Goal: Task Accomplishment & Management: Complete application form

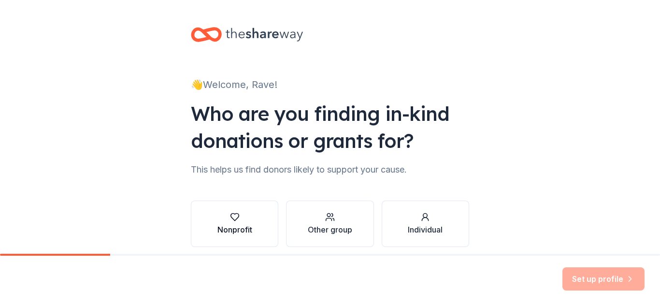
click at [244, 230] on div "Nonprofit" at bounding box center [234, 230] width 35 height 12
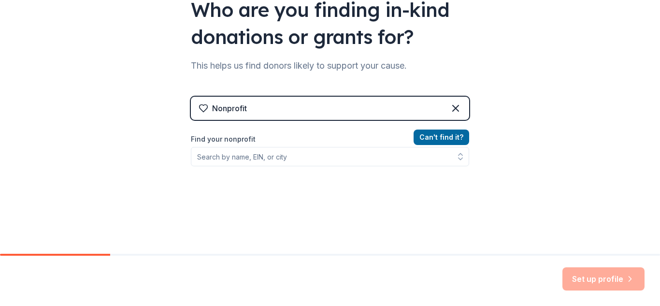
scroll to position [106, 0]
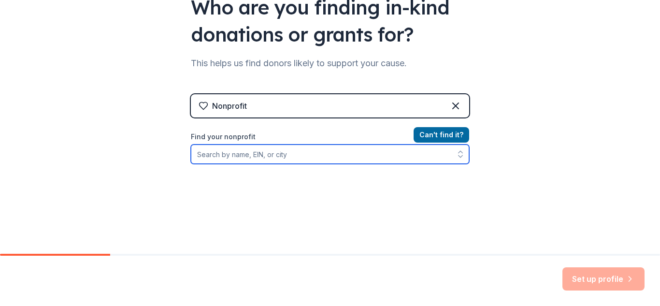
click at [229, 158] on input "Find your nonprofit" at bounding box center [330, 153] width 278 height 19
paste input "[US_EMPLOYER_IDENTIFICATION_NUMBER]"
type input "[US_EMPLOYER_IDENTIFICATION_NUMBER]"
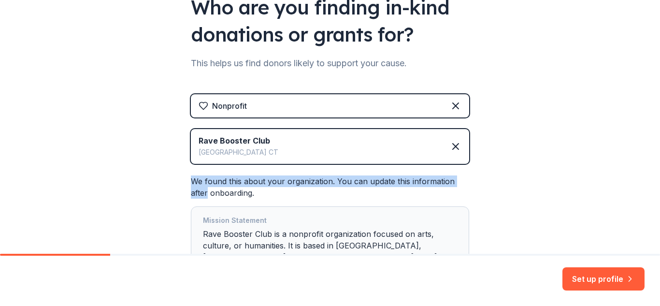
drag, startPoint x: 650, startPoint y: 123, endPoint x: 660, endPoint y: 173, distance: 50.6
click at [660, 173] on div "👋 Welcome, Rave! Who are you finding in-kind donations or grants for? This help…" at bounding box center [330, 127] width 660 height 254
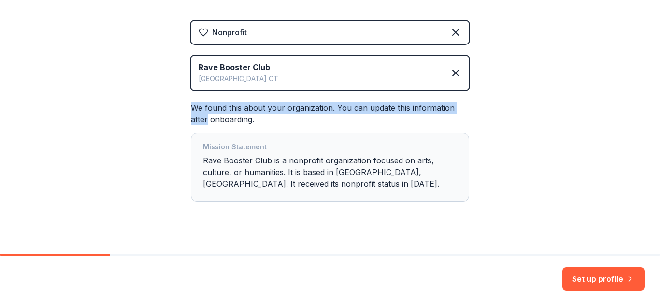
scroll to position [193, 0]
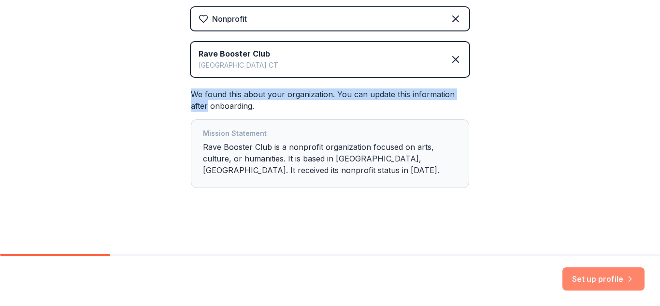
click at [587, 276] on button "Set up profile" at bounding box center [603, 278] width 82 height 23
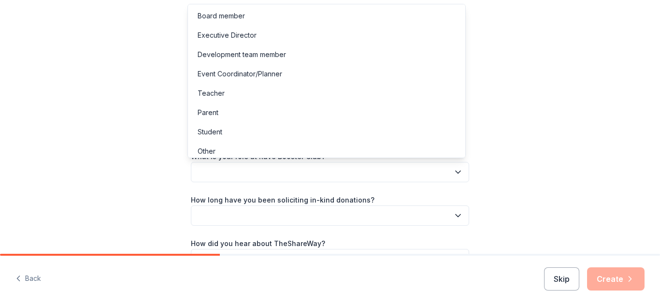
click at [293, 167] on button "button" at bounding box center [330, 172] width 278 height 20
click at [213, 109] on div "Parent" at bounding box center [208, 113] width 21 height 12
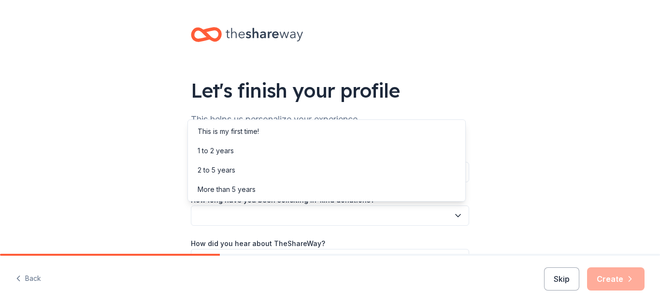
click at [325, 212] on button "button" at bounding box center [330, 215] width 278 height 20
click at [214, 151] on div "1 to 2 years" at bounding box center [216, 151] width 36 height 12
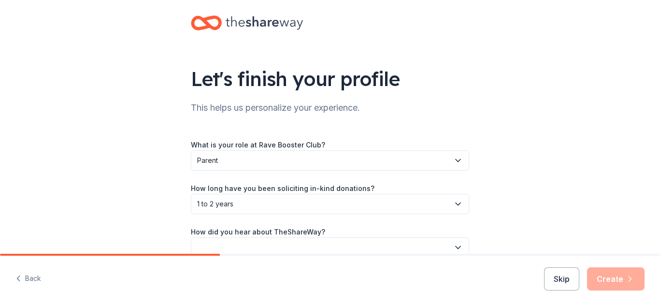
scroll to position [62, 0]
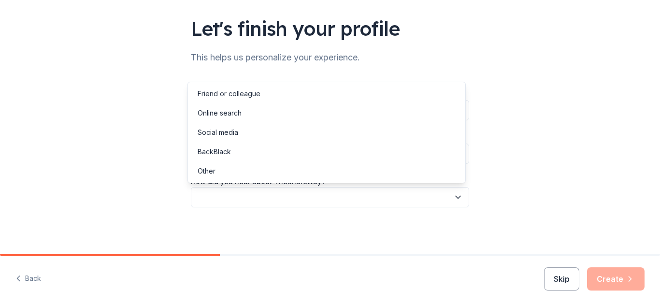
click at [327, 197] on button "button" at bounding box center [330, 197] width 278 height 20
click at [209, 115] on div "Online search" at bounding box center [220, 113] width 44 height 12
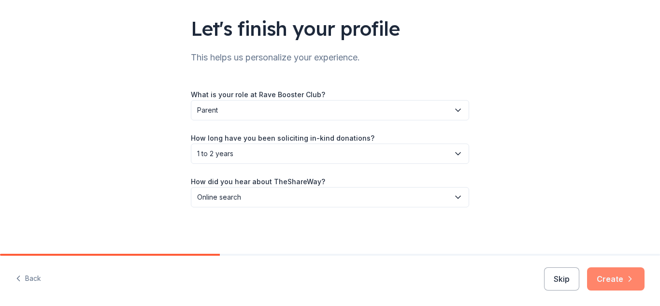
click at [617, 279] on button "Create" at bounding box center [615, 278] width 57 height 23
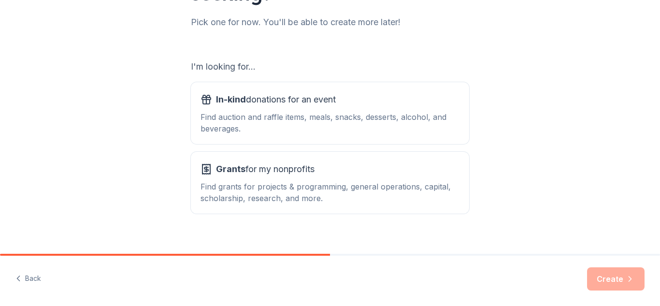
scroll to position [136, 0]
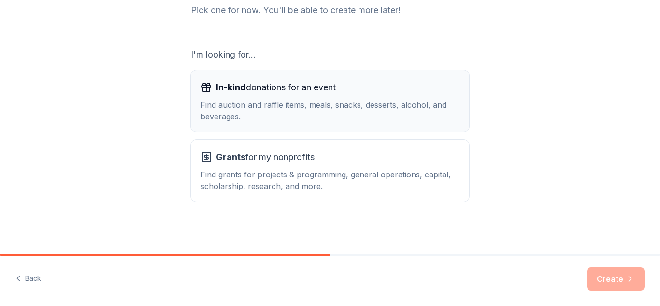
click at [249, 100] on div "Find auction and raffle items, meals, snacks, desserts, alcohol, and beverages." at bounding box center [330, 110] width 259 height 23
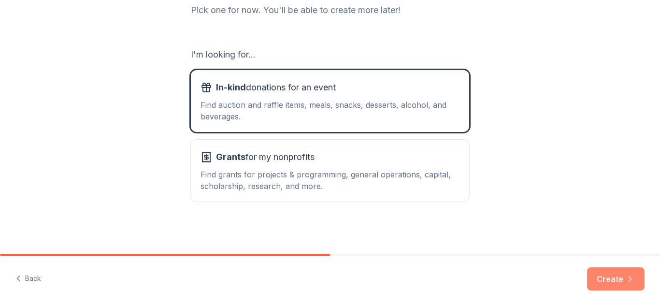
click at [619, 276] on button "Create" at bounding box center [615, 278] width 57 height 23
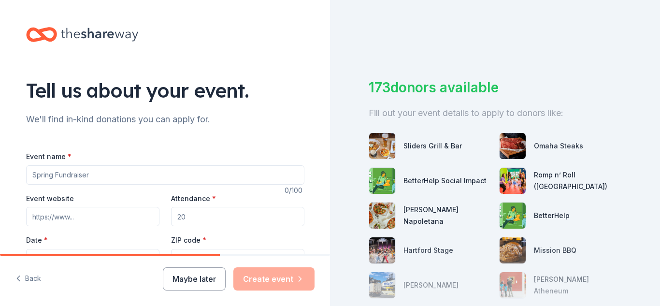
click at [46, 176] on input "Event name *" at bounding box center [165, 174] width 278 height 19
click at [56, 176] on input "Event name *" at bounding box center [165, 174] width 278 height 19
paste input "https://www.theravestudios.com/raveteam.html"
type input "https://www.theravestudios.com/raveteam.html"
drag, startPoint x: 186, startPoint y: 173, endPoint x: 0, endPoint y: 159, distance: 186.1
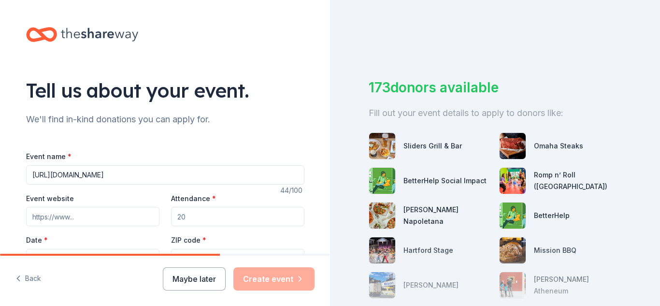
click at [58, 218] on input "Event website" at bounding box center [92, 216] width 133 height 19
paste input "https://www.theravestudios.com/raveteam.html"
type input "https://www.theravestudios.com/raveteam.html"
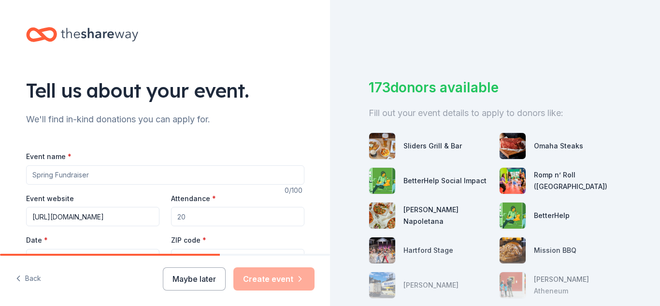
scroll to position [0, 0]
click at [229, 216] on input "Attendance *" at bounding box center [237, 216] width 133 height 19
drag, startPoint x: 227, startPoint y: 217, endPoint x: 149, endPoint y: 216, distance: 77.8
click at [149, 216] on div "Event website https://www.theravestudios.com/raveteam.html Attendance * Date * …" at bounding box center [165, 230] width 278 height 76
type input "100"
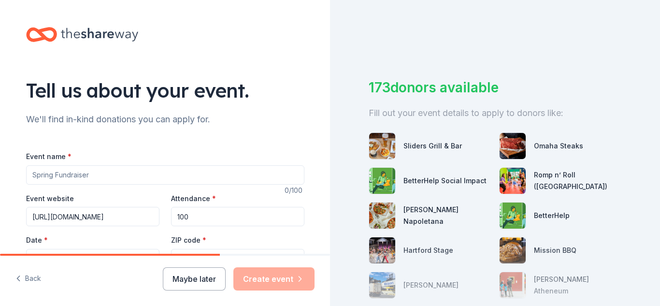
click at [116, 176] on input "Event name *" at bounding box center [165, 174] width 278 height 19
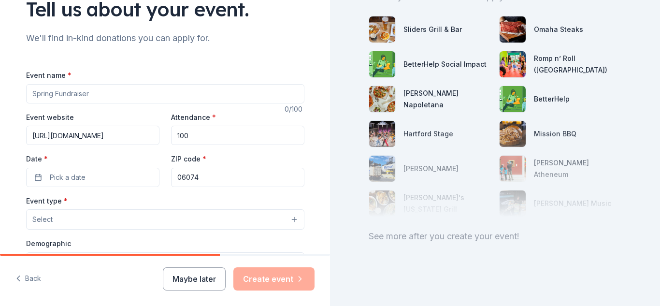
scroll to position [86, 0]
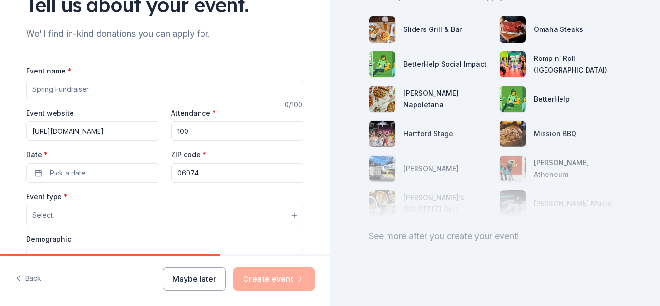
click at [94, 86] on input "Event name *" at bounding box center [165, 89] width 278 height 19
type input "W"
type input "Fall"
click at [56, 173] on span "Pick a date" at bounding box center [68, 173] width 36 height 12
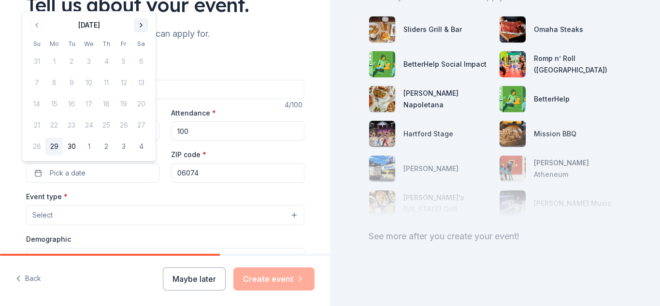
click at [143, 24] on button "Go to next month" at bounding box center [141, 25] width 14 height 14
click at [142, 24] on button "Go to next month" at bounding box center [141, 25] width 14 height 14
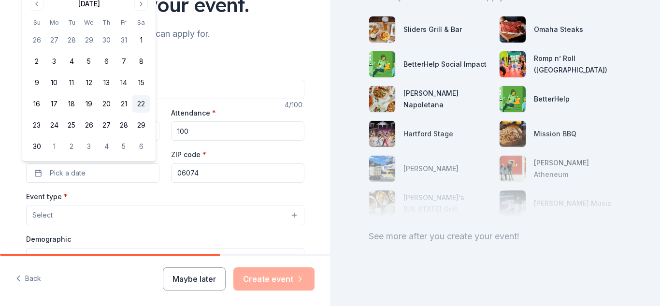
click at [139, 105] on button "22" at bounding box center [140, 103] width 17 height 17
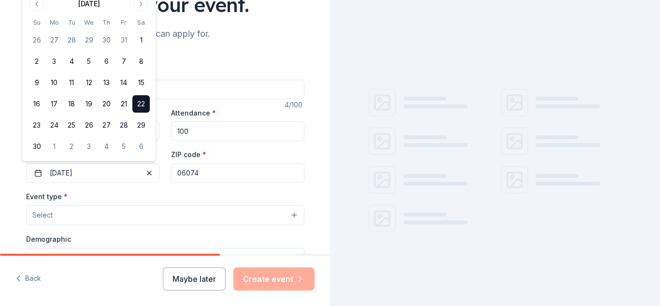
scroll to position [124, 0]
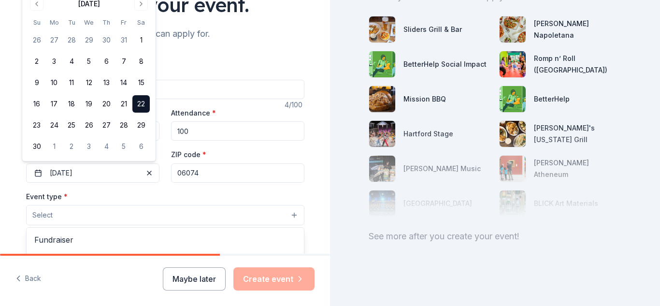
click at [175, 205] on button "Select" at bounding box center [165, 215] width 278 height 20
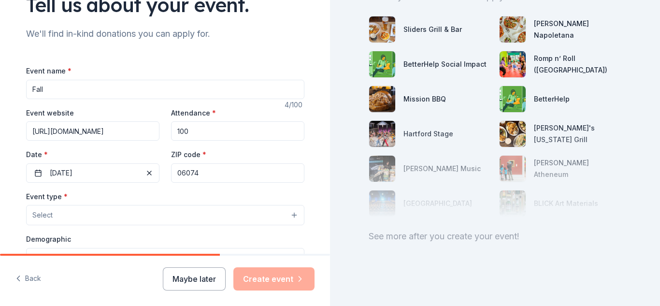
click at [66, 217] on button "Select" at bounding box center [165, 215] width 278 height 20
click at [66, 216] on button "Select" at bounding box center [165, 215] width 278 height 20
drag, startPoint x: 660, startPoint y: 120, endPoint x: 656, endPoint y: 173, distance: 53.8
click at [659, 171] on div "Tell us about your event. We'll find in-kind donations you can apply for. Event…" at bounding box center [330, 153] width 660 height 306
click at [287, 215] on button "Select" at bounding box center [165, 215] width 278 height 20
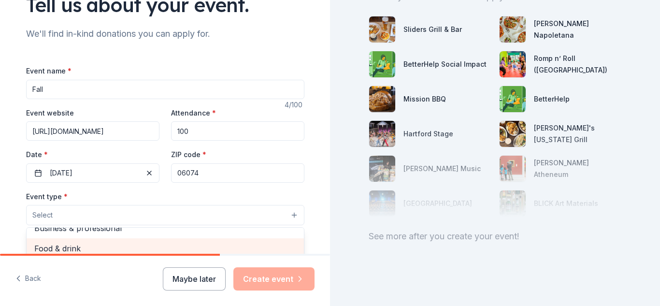
scroll to position [91, 0]
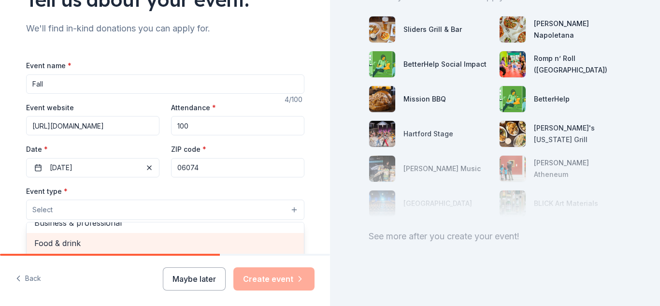
click at [60, 249] on span "Food & drink" at bounding box center [165, 243] width 262 height 13
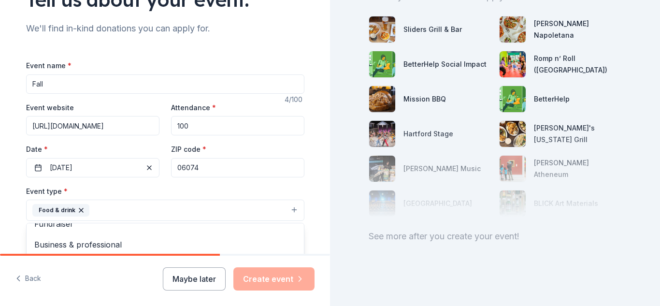
drag, startPoint x: 655, startPoint y: 120, endPoint x: 269, endPoint y: 135, distance: 386.3
click at [660, 192] on div "Tell us about your event. We'll find in-kind donations you can apply for. Event…" at bounding box center [330, 153] width 660 height 306
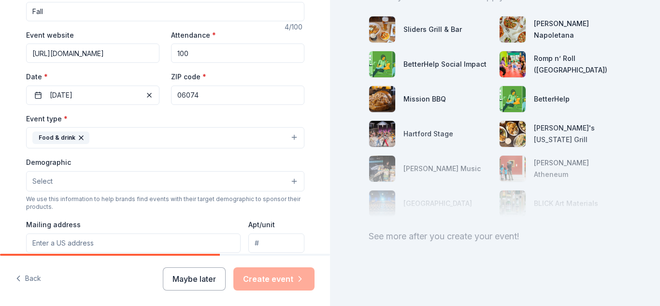
scroll to position [187, 0]
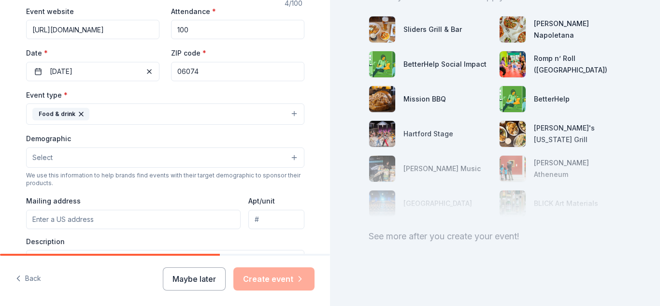
drag, startPoint x: 147, startPoint y: 169, endPoint x: 146, endPoint y: 163, distance: 5.3
click at [146, 168] on div "Demographic Select We use this information to help brands find events with thei…" at bounding box center [165, 159] width 278 height 55
click at [145, 159] on button "Select" at bounding box center [165, 157] width 278 height 20
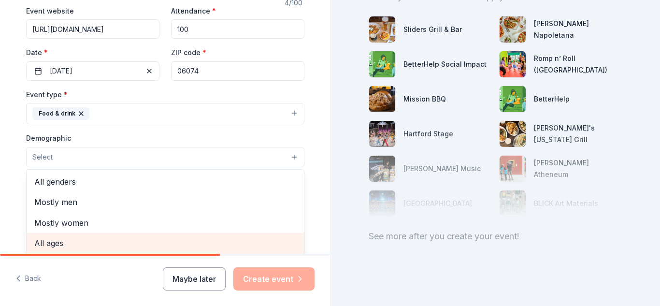
click at [50, 243] on span "All ages" at bounding box center [165, 243] width 262 height 13
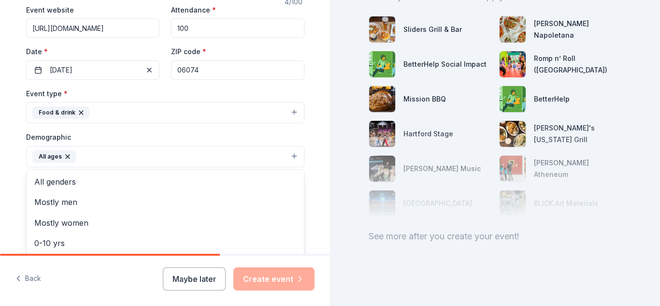
click at [312, 173] on div "Tell us about your event. We'll find in-kind donations you can apply for. Event…" at bounding box center [165, 134] width 309 height 645
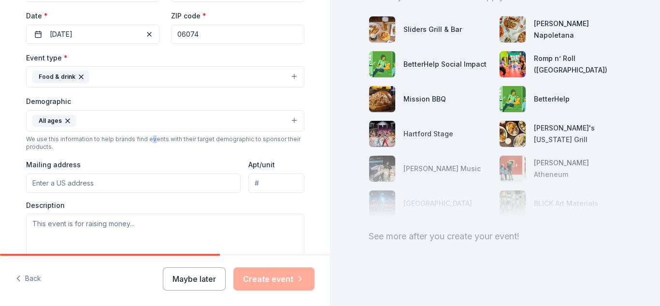
scroll to position [236, 0]
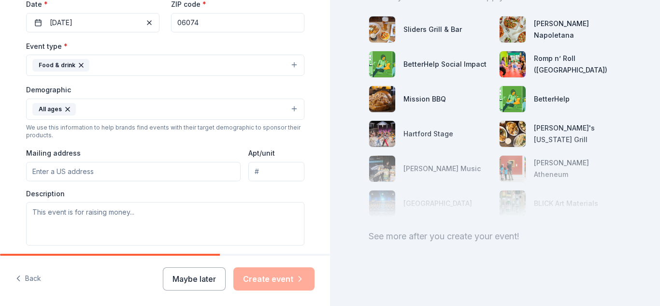
click at [216, 69] on button "Food & drink" at bounding box center [165, 65] width 278 height 21
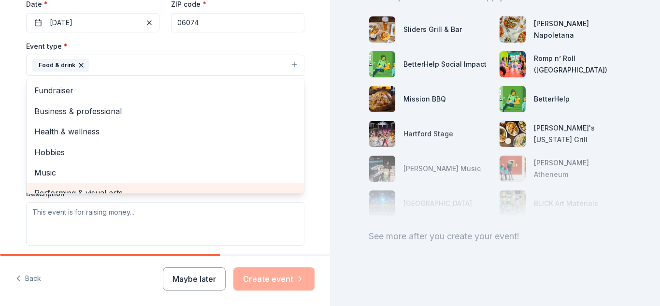
scroll to position [10, 0]
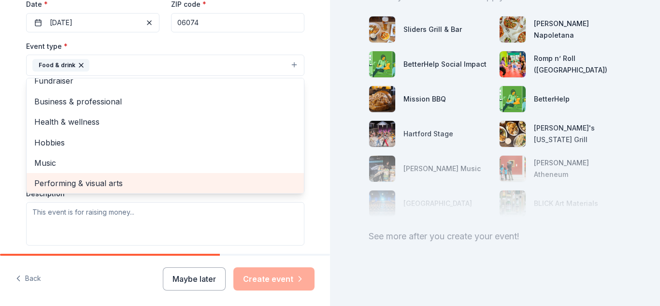
click at [99, 189] on span "Performing & visual arts" at bounding box center [165, 183] width 262 height 13
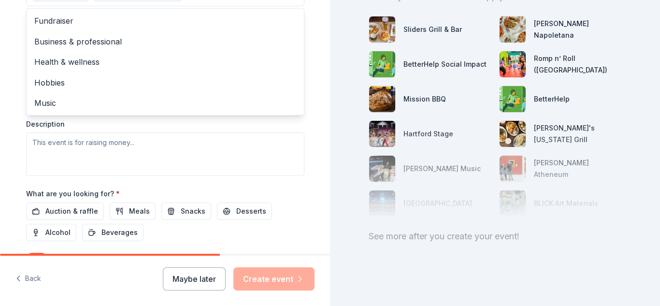
scroll to position [314, 0]
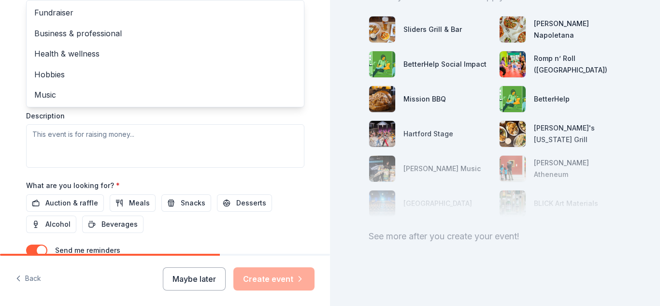
click at [127, 136] on div "Event type * Food & drink Performing & visual arts Fundraiser Business & profes…" at bounding box center [165, 64] width 278 height 205
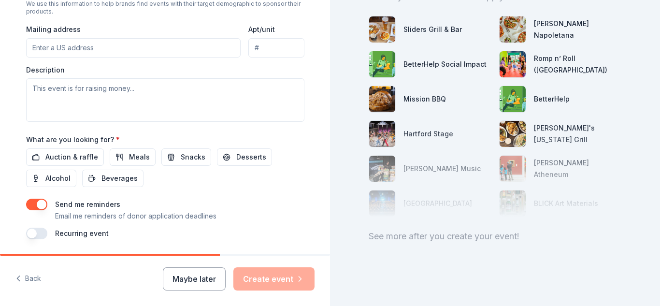
scroll to position [364, 0]
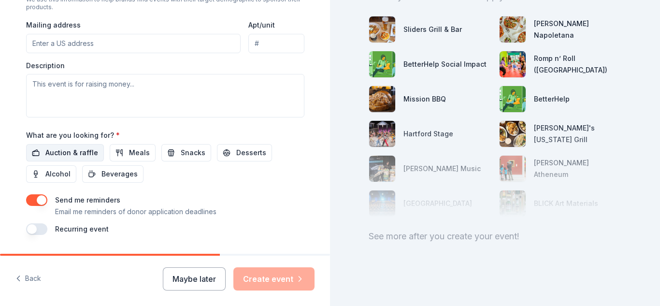
click at [61, 156] on span "Auction & raffle" at bounding box center [71, 153] width 53 height 12
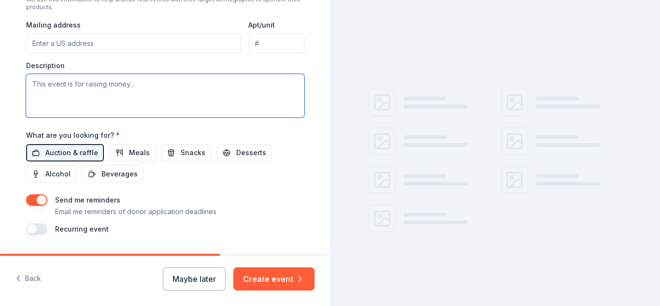
click at [52, 87] on textarea at bounding box center [165, 95] width 278 height 43
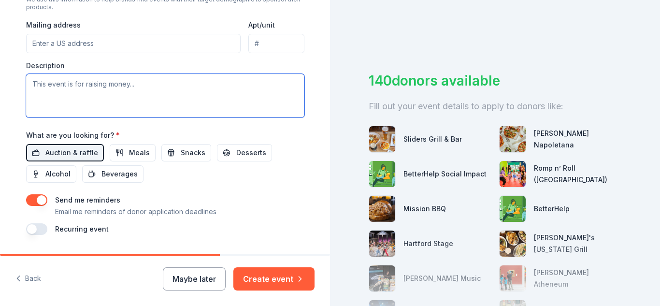
scroll to position [124, 0]
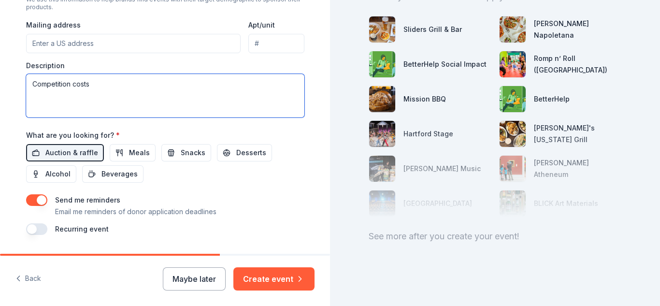
type textarea "Competition costs"
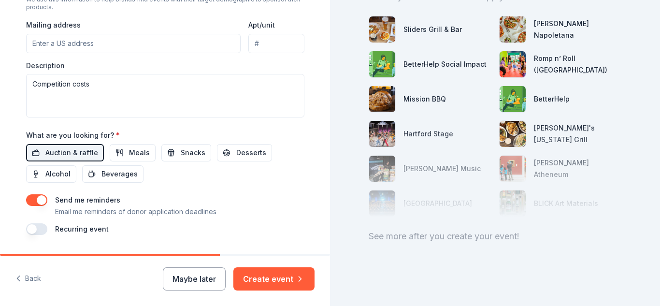
click at [30, 197] on button "button" at bounding box center [36, 200] width 21 height 12
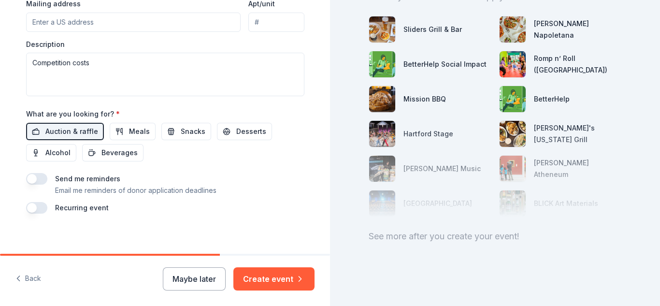
scroll to position [391, 0]
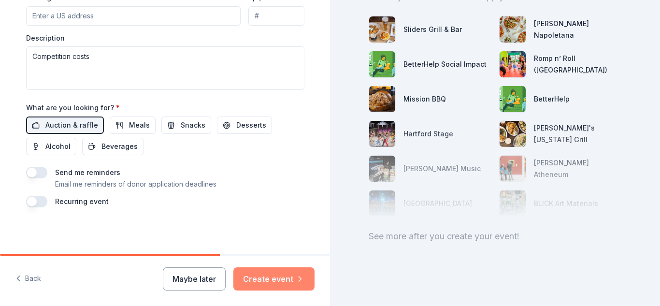
click at [255, 275] on button "Create event" at bounding box center [273, 278] width 81 height 23
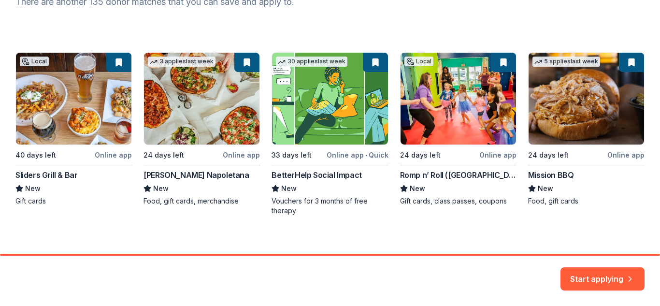
scroll to position [153, 0]
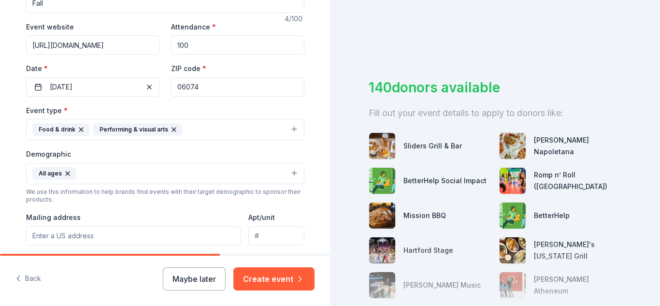
scroll to position [186, 0]
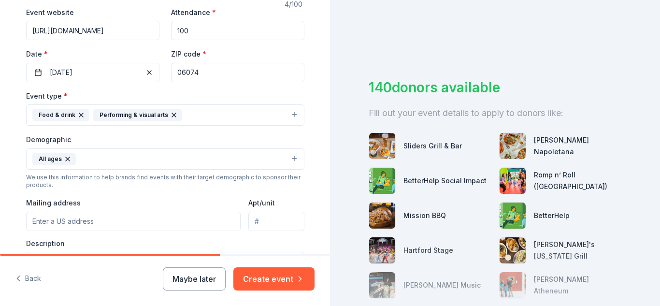
click at [297, 112] on button "Food & drink Performing & visual arts" at bounding box center [165, 114] width 278 height 21
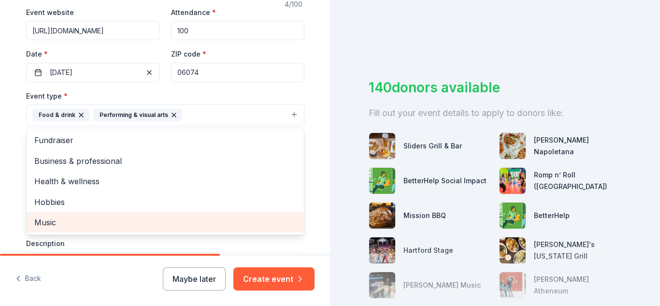
click at [60, 222] on span "Music" at bounding box center [165, 222] width 262 height 13
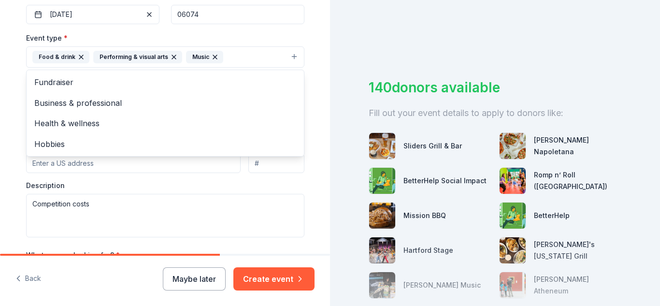
scroll to position [233, 0]
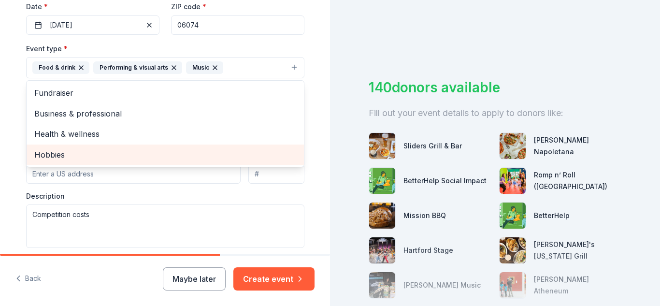
click at [48, 152] on span "Hobbies" at bounding box center [165, 154] width 262 height 13
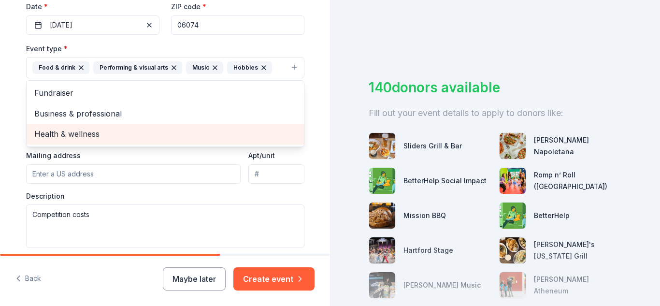
click at [57, 136] on span "Health & wellness" at bounding box center [165, 134] width 262 height 13
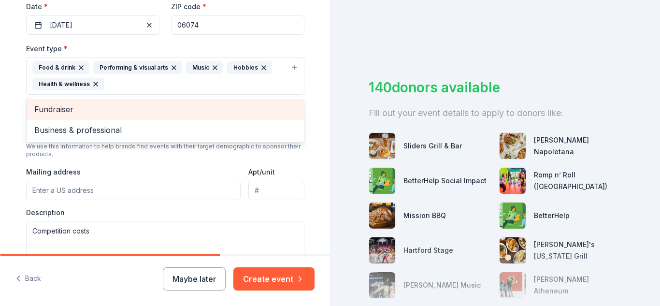
click at [60, 108] on span "Fundraiser" at bounding box center [165, 109] width 262 height 13
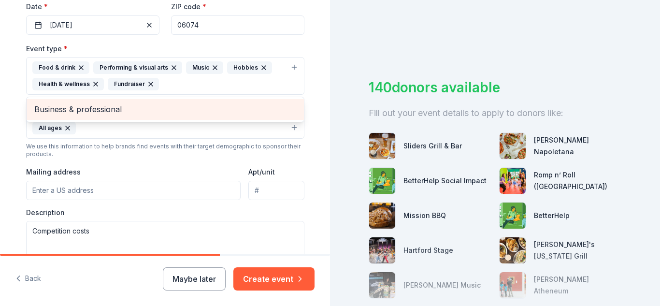
click at [73, 111] on span "Business & professional" at bounding box center [165, 109] width 262 height 13
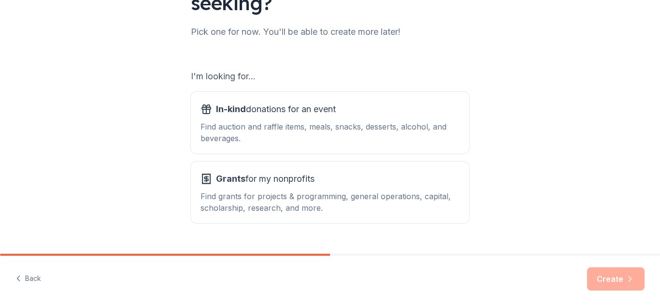
scroll to position [127, 0]
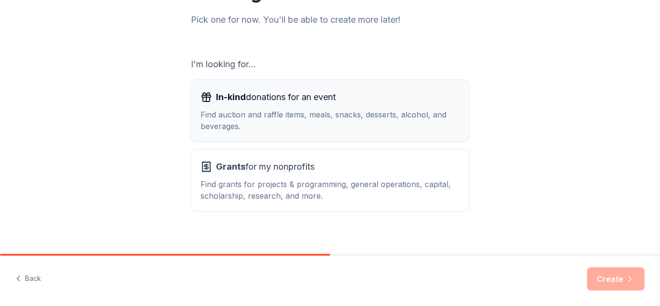
click at [244, 117] on div "Find auction and raffle items, meals, snacks, desserts, alcohol, and beverages." at bounding box center [330, 120] width 259 height 23
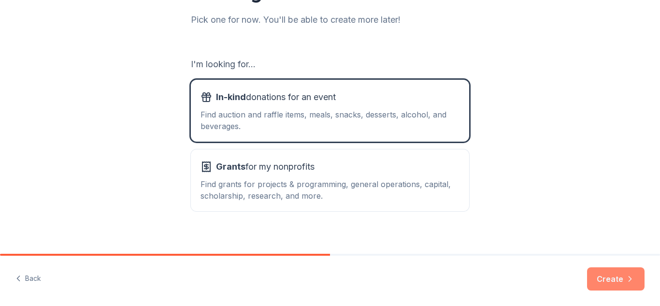
click at [612, 276] on button "Create" at bounding box center [615, 278] width 57 height 23
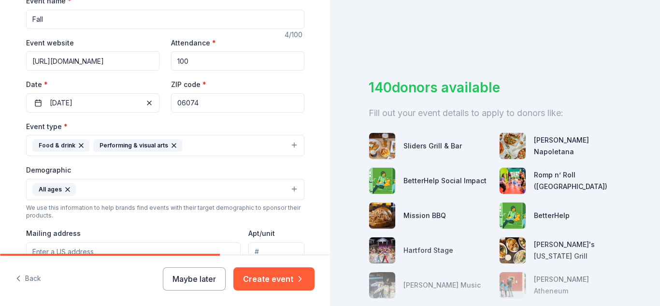
scroll to position [154, 0]
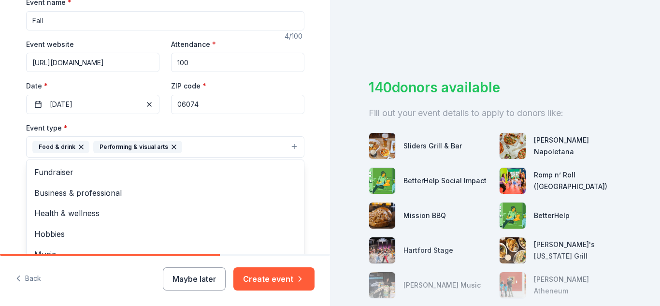
click at [288, 143] on button "Food & drink Performing & visual arts" at bounding box center [165, 146] width 278 height 21
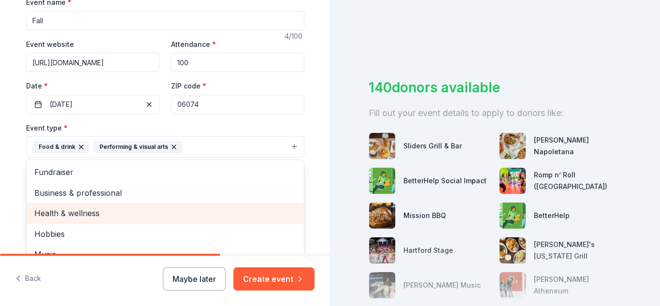
click at [67, 210] on span "Health & wellness" at bounding box center [165, 213] width 262 height 13
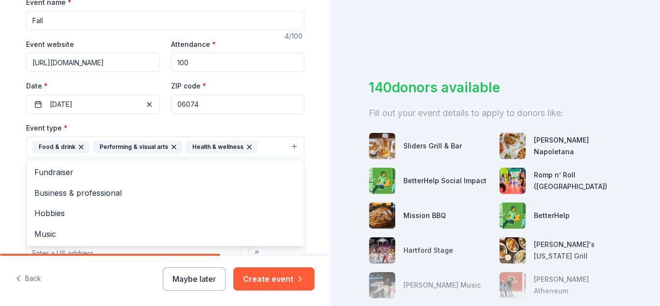
click at [271, 284] on div "Tell us about your event. We'll find in-kind donations you can apply for. Event…" at bounding box center [165, 153] width 330 height 306
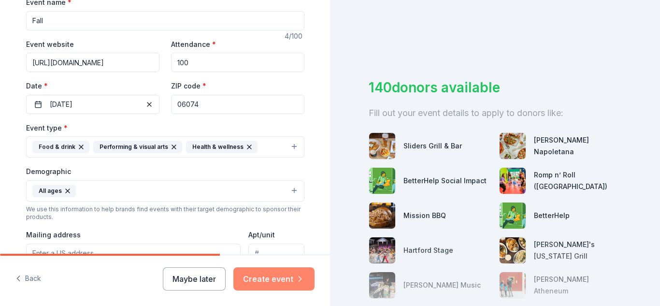
click at [258, 282] on button "Create event" at bounding box center [273, 278] width 81 height 23
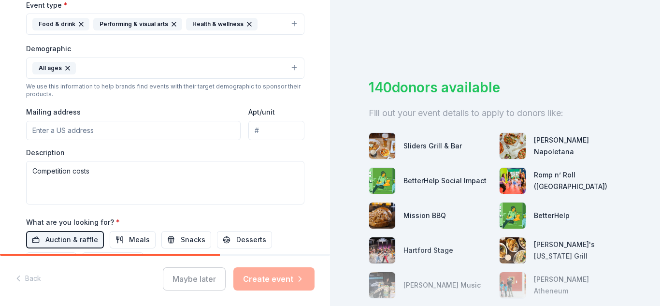
scroll to position [391, 0]
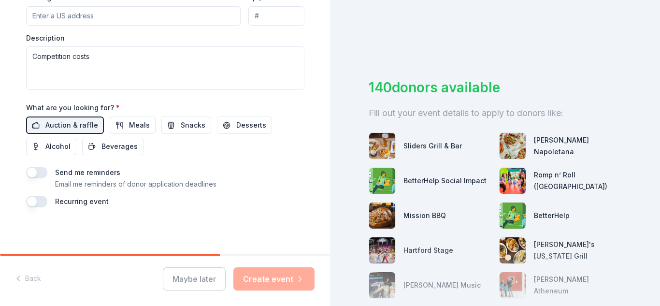
click at [279, 277] on div "Maybe later Create event" at bounding box center [239, 278] width 152 height 23
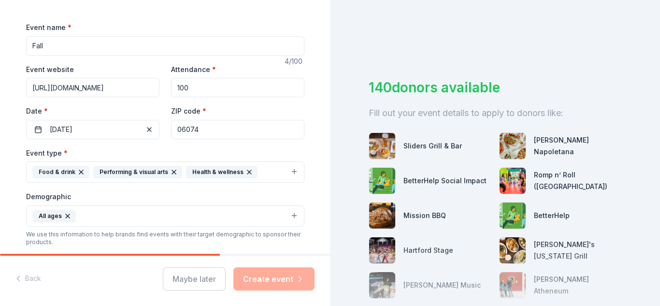
scroll to position [117, 0]
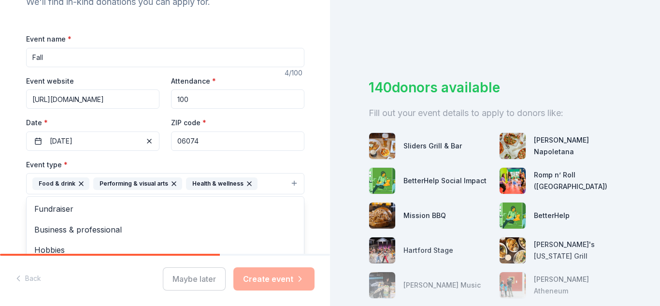
click at [245, 184] on icon "button" at bounding box center [249, 184] width 8 height 8
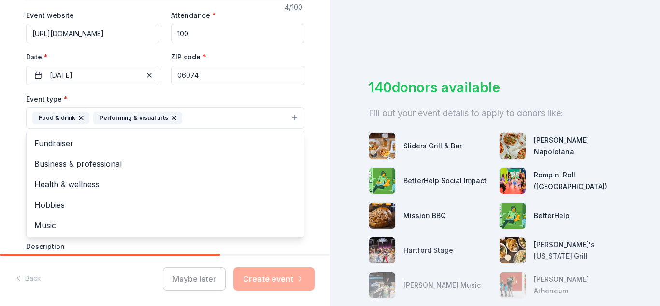
scroll to position [172, 0]
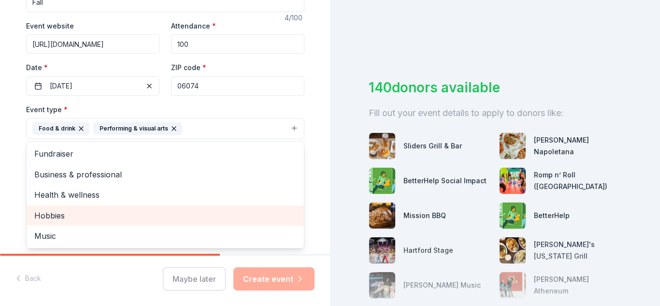
click at [40, 215] on span "Hobbies" at bounding box center [165, 215] width 262 height 13
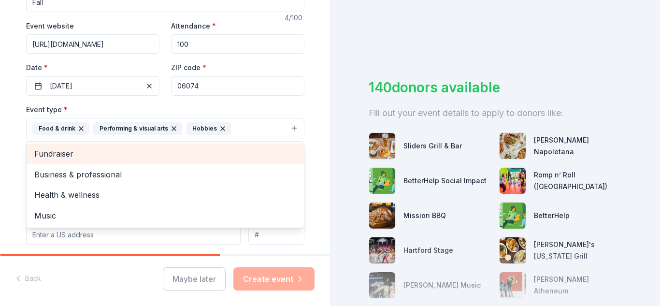
click at [54, 155] on span "Fundraiser" at bounding box center [165, 153] width 262 height 13
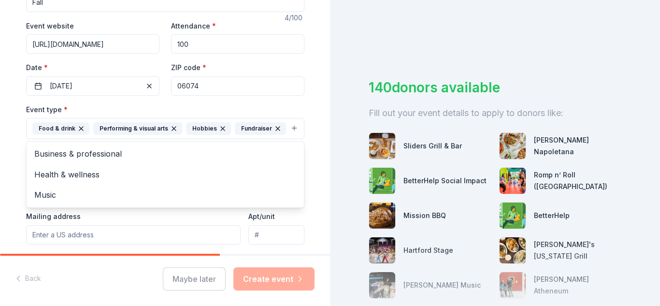
click at [316, 209] on div "Tell us about your event. We'll find in-kind donations you can apply for. Event…" at bounding box center [165, 150] width 330 height 645
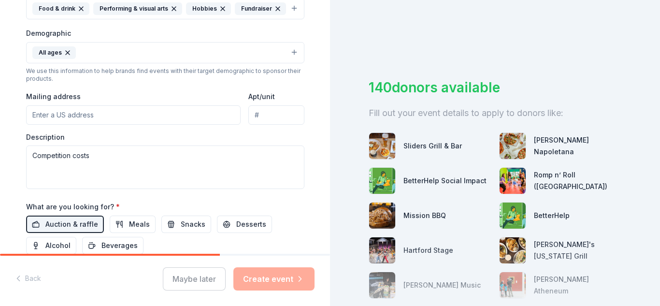
scroll to position [391, 0]
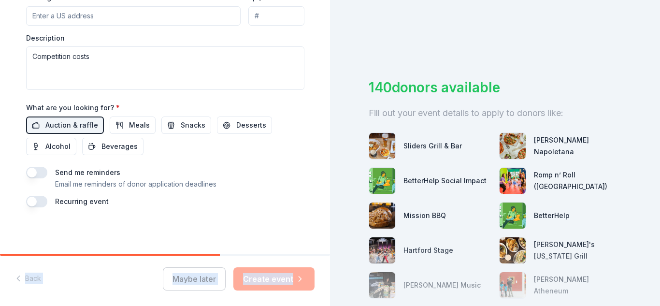
drag, startPoint x: 218, startPoint y: 252, endPoint x: 314, endPoint y: 269, distance: 97.2
click at [314, 270] on div "Back Maybe later Create event" at bounding box center [165, 280] width 330 height 52
click at [270, 283] on div "Maybe later Create event" at bounding box center [239, 278] width 152 height 23
click at [272, 282] on div "Maybe later Create event" at bounding box center [239, 278] width 152 height 23
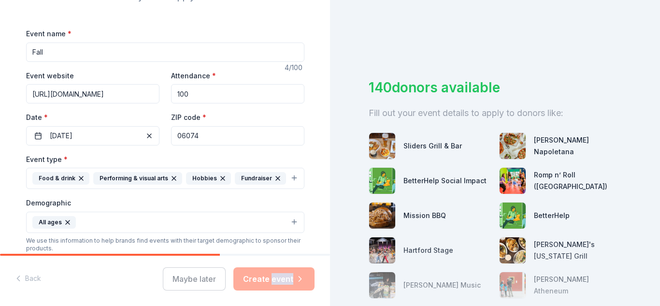
scroll to position [0, 0]
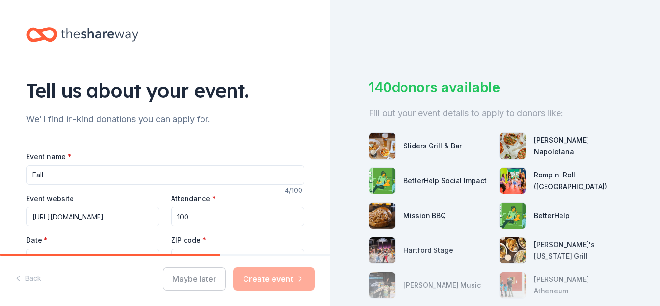
click at [82, 180] on input "Fall" at bounding box center [165, 174] width 278 height 19
click at [198, 273] on div "Maybe later Create event" at bounding box center [239, 278] width 152 height 23
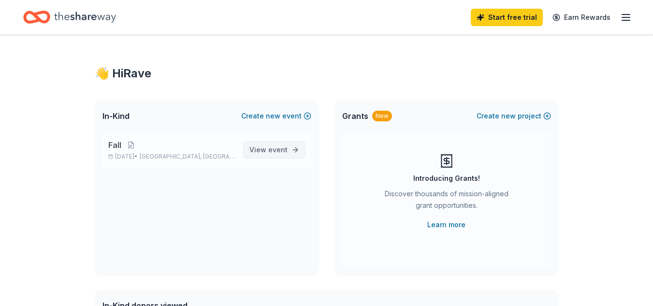
click at [283, 151] on span "event" at bounding box center [277, 149] width 19 height 8
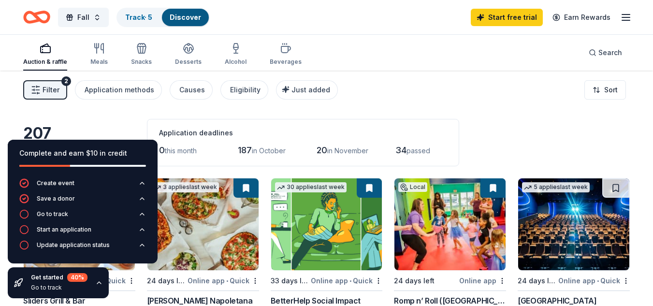
click at [435, 86] on div "Filter 2 Application methods Causes Eligibility Just added Sort" at bounding box center [326, 90] width 653 height 39
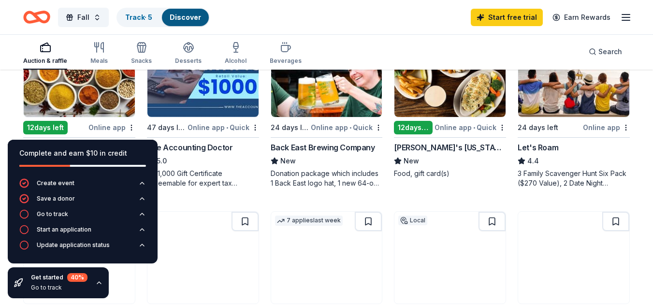
scroll to position [512, 0]
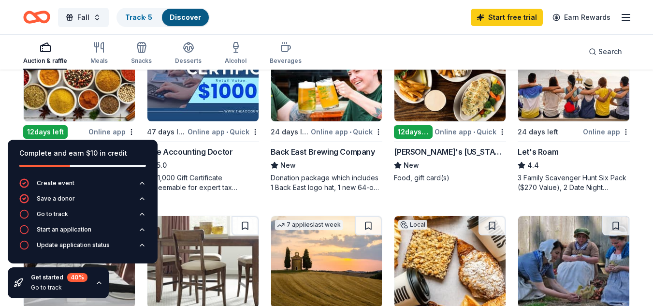
click at [479, 130] on div "Online app • Quick" at bounding box center [470, 132] width 72 height 12
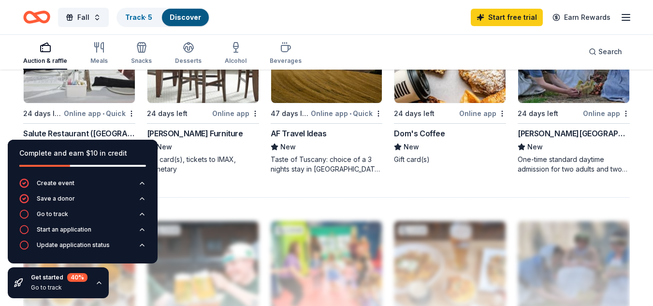
scroll to position [710, 0]
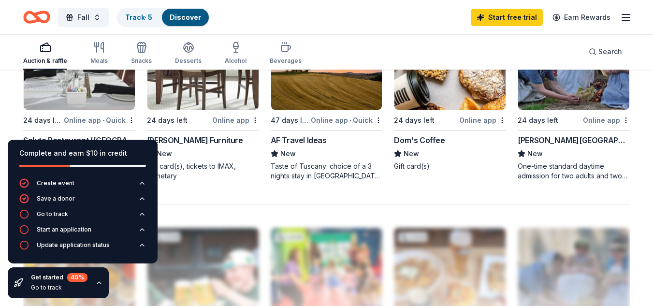
click at [235, 122] on div "Online app" at bounding box center [235, 120] width 47 height 12
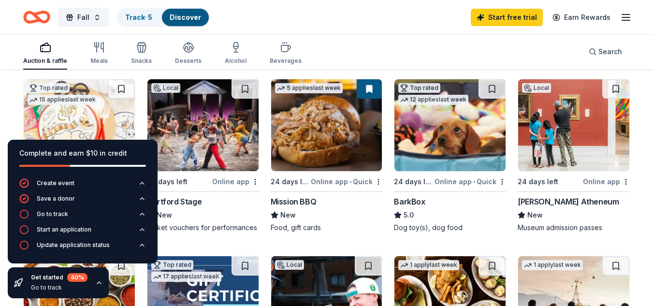
scroll to position [273, 0]
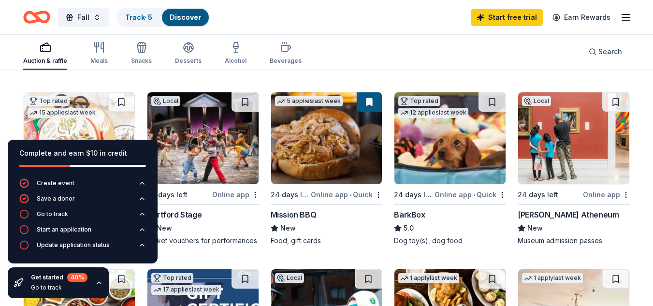
click at [95, 49] on icon "button" at bounding box center [99, 48] width 12 height 12
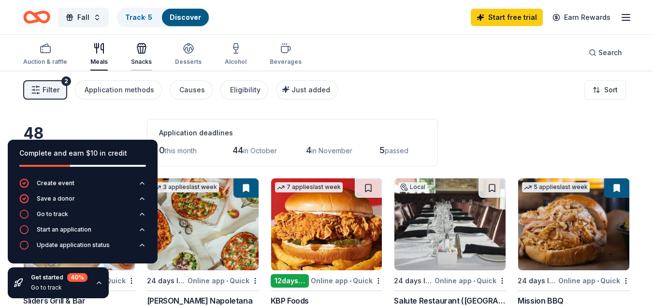
click at [136, 52] on icon "button" at bounding box center [142, 49] width 12 height 12
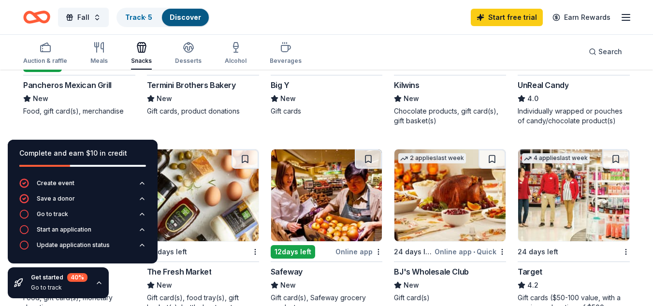
scroll to position [590, 0]
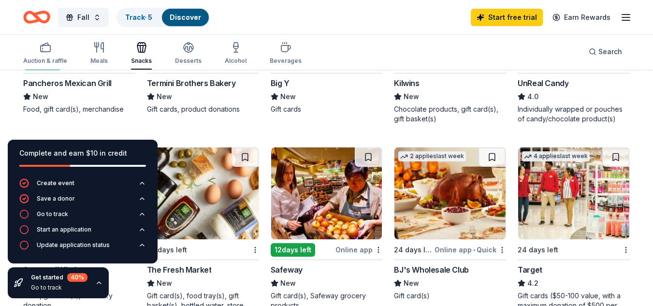
click at [630, 191] on div "38 results in South Windsor, CT Application deadlines 0 this month 32 in Octobe…" at bounding box center [326, 100] width 653 height 1241
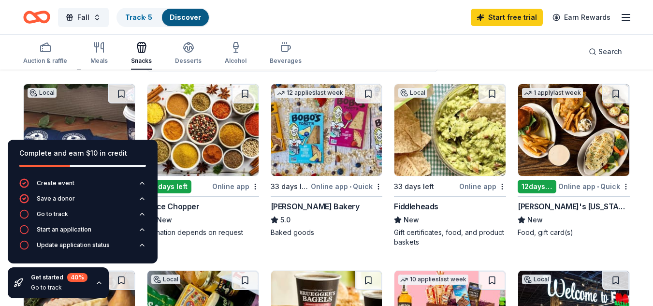
scroll to position [0, 0]
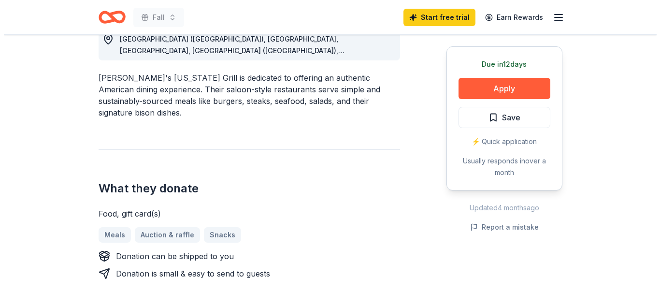
scroll to position [314, 0]
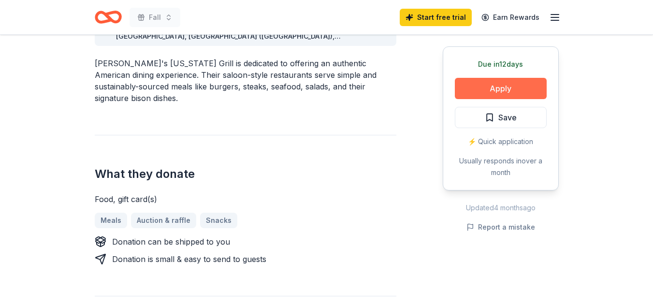
click at [517, 86] on button "Apply" at bounding box center [501, 88] width 92 height 21
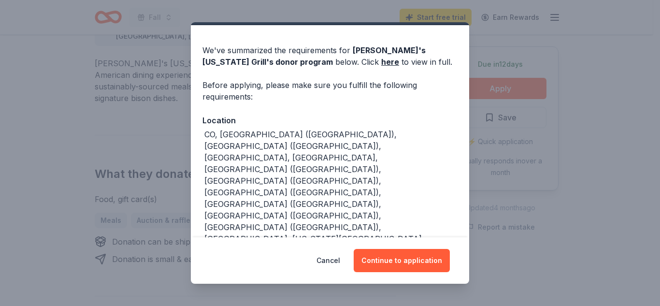
scroll to position [28, 0]
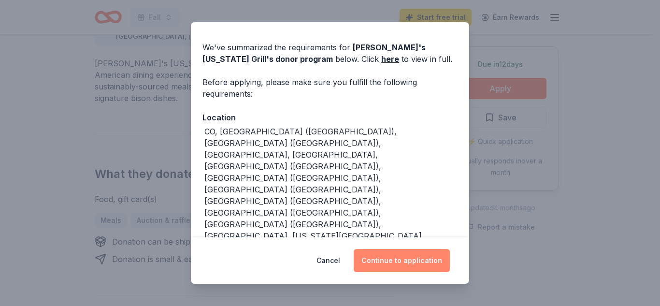
click at [409, 260] on button "Continue to application" at bounding box center [402, 260] width 96 height 23
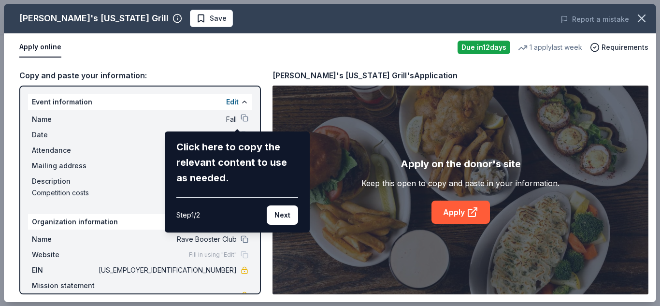
click at [259, 112] on div "[PERSON_NAME]'s [US_STATE] Grill Save Report a mistake Apply online Due [DATE] …" at bounding box center [330, 153] width 652 height 298
click at [444, 216] on div "[PERSON_NAME]'s [US_STATE] Grill Save Report a mistake Apply online Due [DATE] …" at bounding box center [330, 153] width 652 height 298
click at [453, 207] on div "[PERSON_NAME]'s [US_STATE] Grill Save Report a mistake Apply online Due [DATE] …" at bounding box center [330, 153] width 652 height 298
click at [273, 215] on button "Next" at bounding box center [282, 214] width 31 height 19
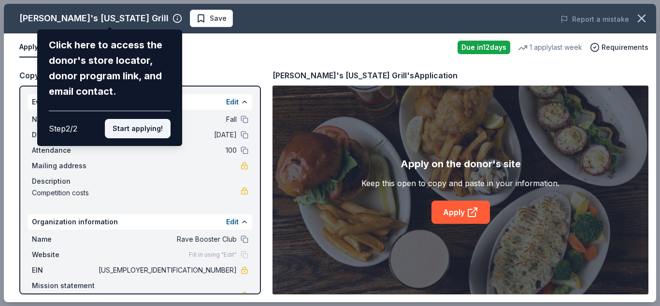
click at [131, 124] on button "Start applying!" at bounding box center [138, 128] width 66 height 19
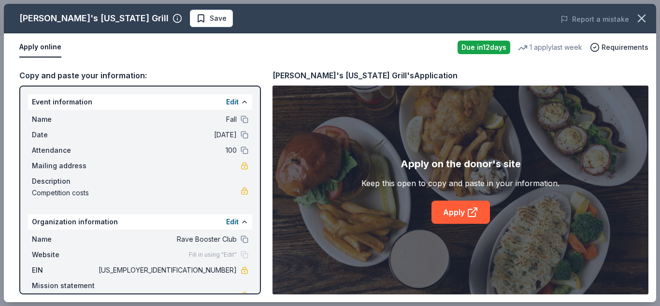
click at [629, 65] on div "Copy and paste your information: Event information Edit Name Fall Date [DATE] A…" at bounding box center [330, 181] width 652 height 241
click at [69, 222] on div "Organization information Edit" at bounding box center [140, 221] width 224 height 15
click at [213, 254] on span "Fill in using "Edit"" at bounding box center [213, 255] width 48 height 8
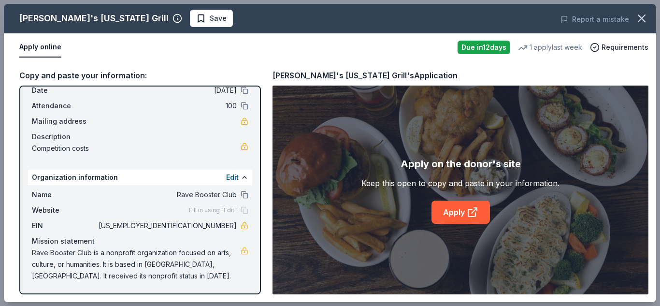
scroll to position [0, 0]
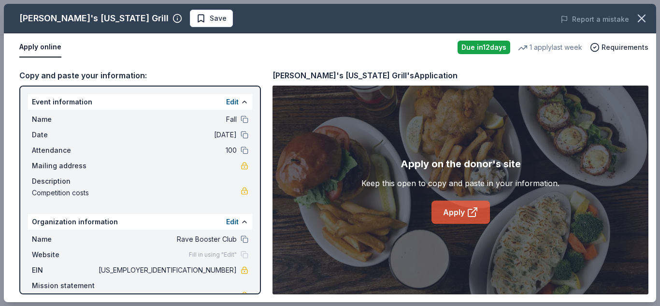
click at [463, 213] on link "Apply" at bounding box center [460, 212] width 58 height 23
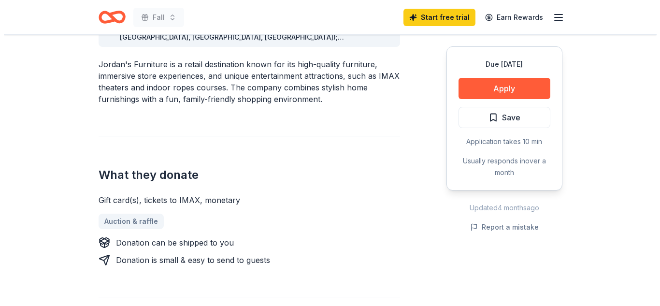
scroll to position [382, 0]
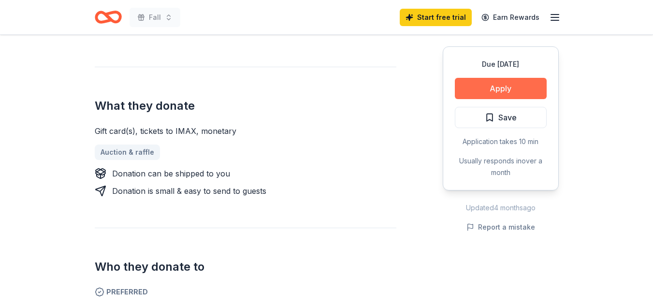
click at [499, 92] on button "Apply" at bounding box center [501, 88] width 92 height 21
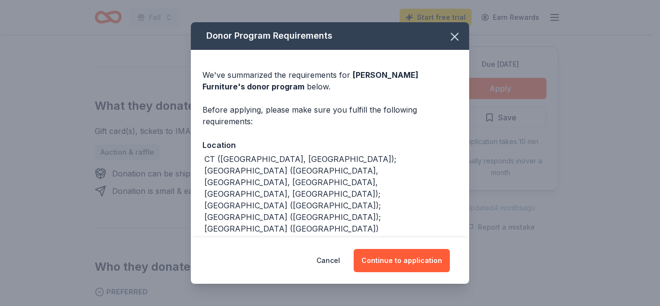
scroll to position [29, 0]
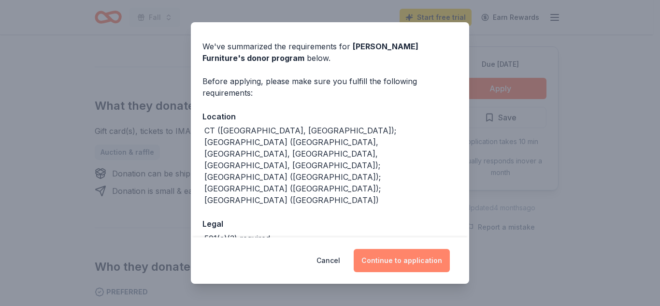
click at [394, 264] on button "Continue to application" at bounding box center [402, 260] width 96 height 23
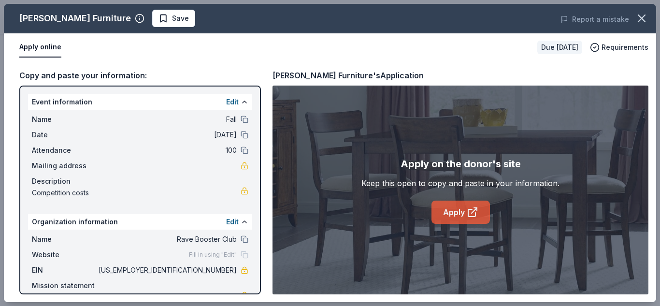
click at [455, 207] on link "Apply" at bounding box center [460, 212] width 58 height 23
